Goal: Navigation & Orientation: Find specific page/section

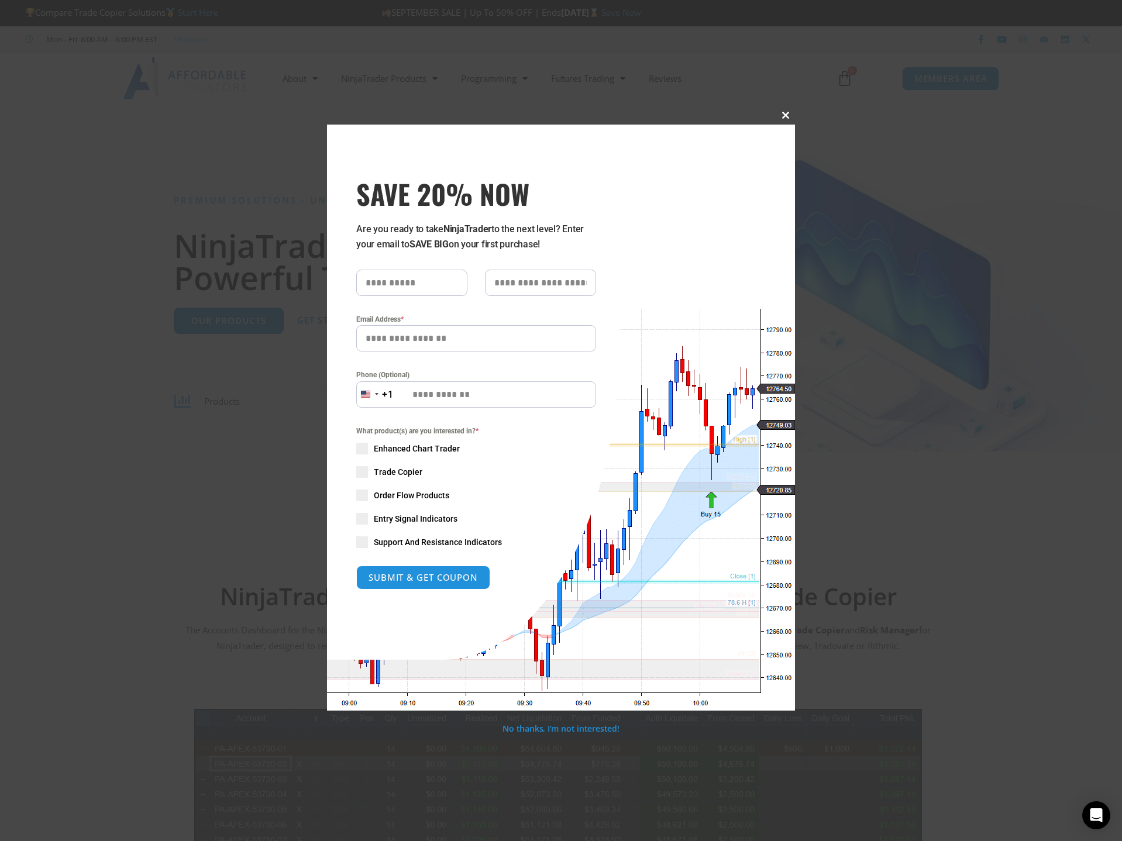
click at [787, 112] on span "SAVE 20% NOW popup" at bounding box center [785, 115] width 19 height 7
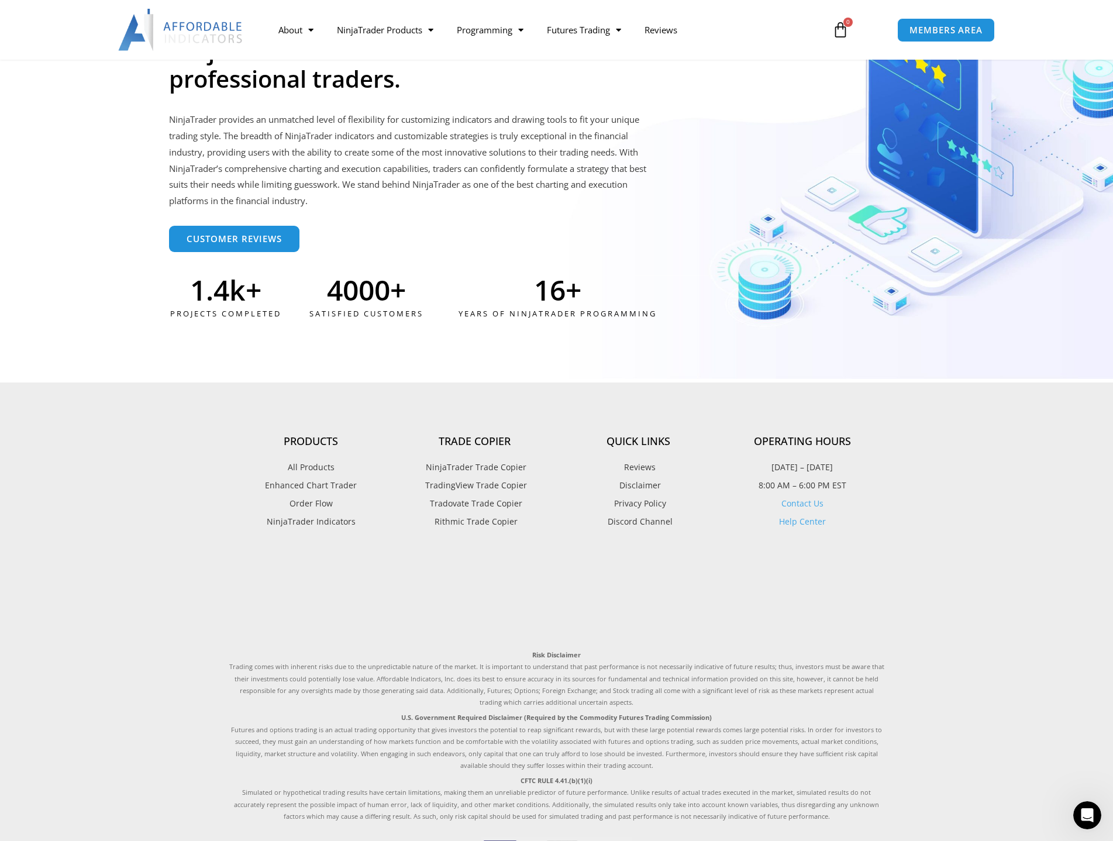
scroll to position [2935, 0]
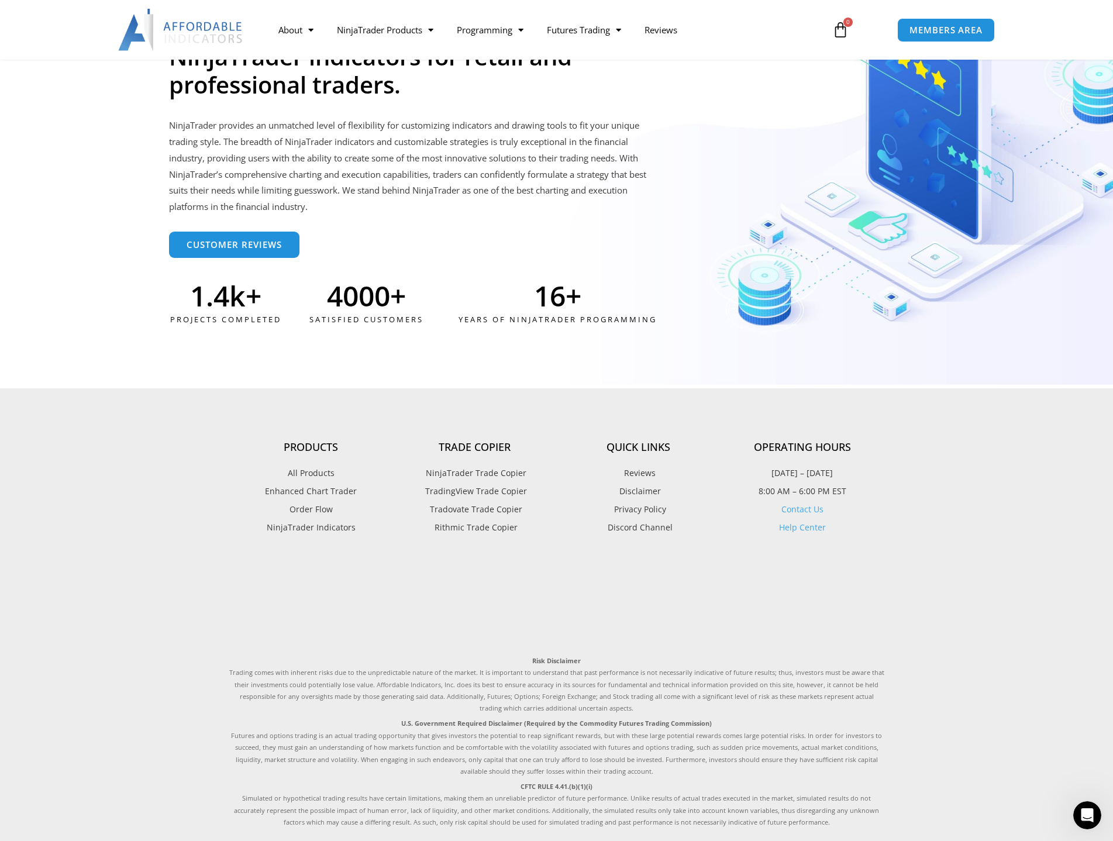
click at [636, 489] on span "Disclaimer" at bounding box center [639, 491] width 44 height 15
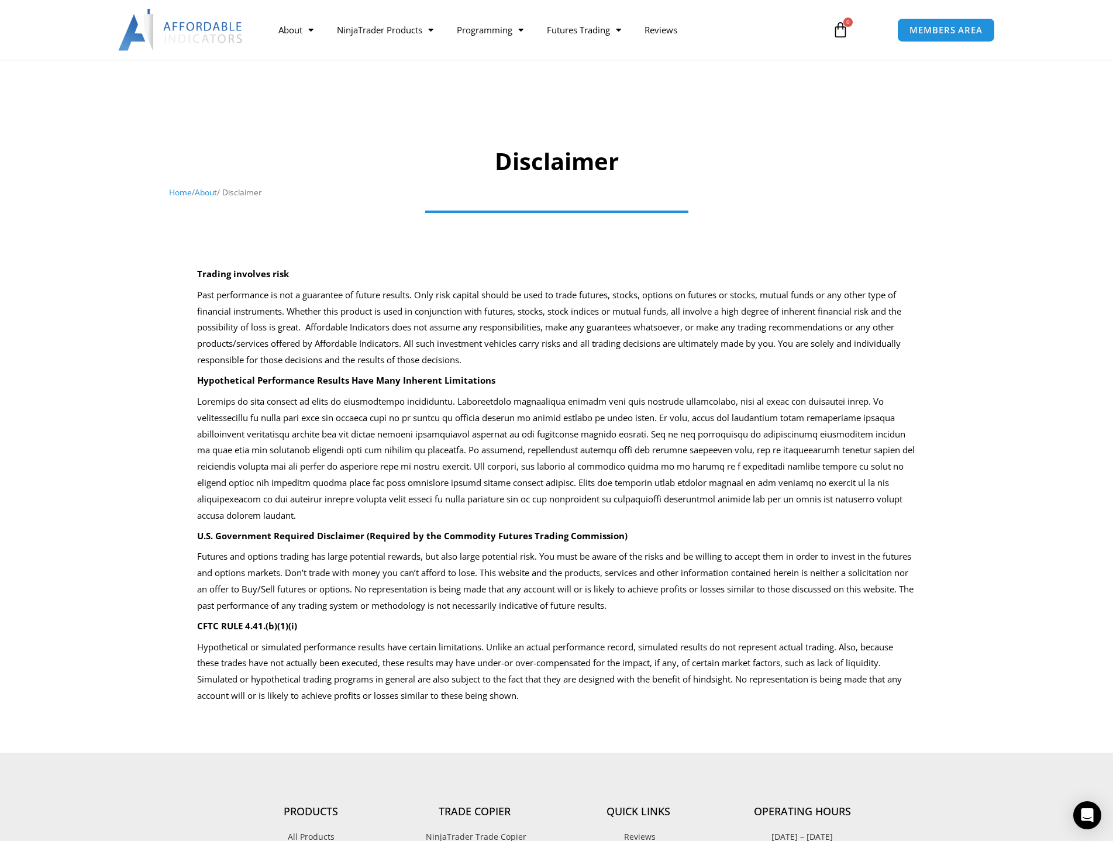
scroll to position [351, 0]
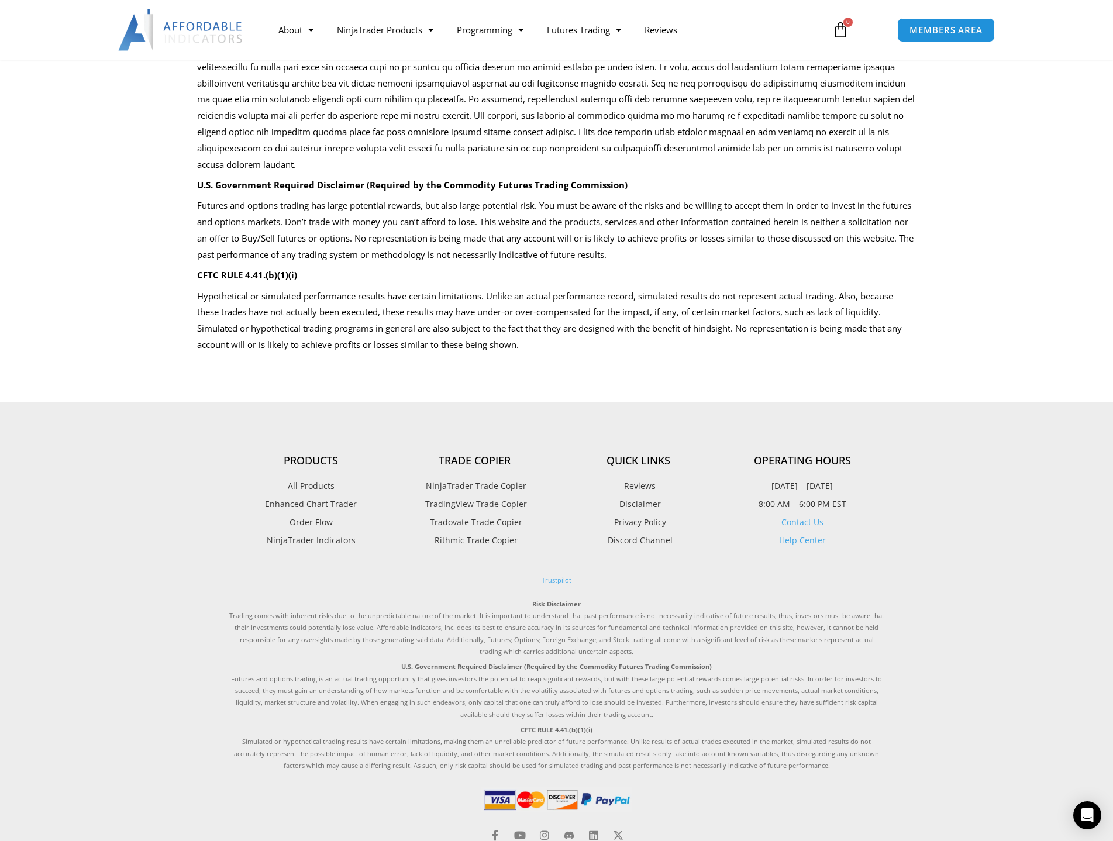
click at [634, 479] on span "Reviews" at bounding box center [638, 486] width 35 height 15
